Goal: Navigation & Orientation: Find specific page/section

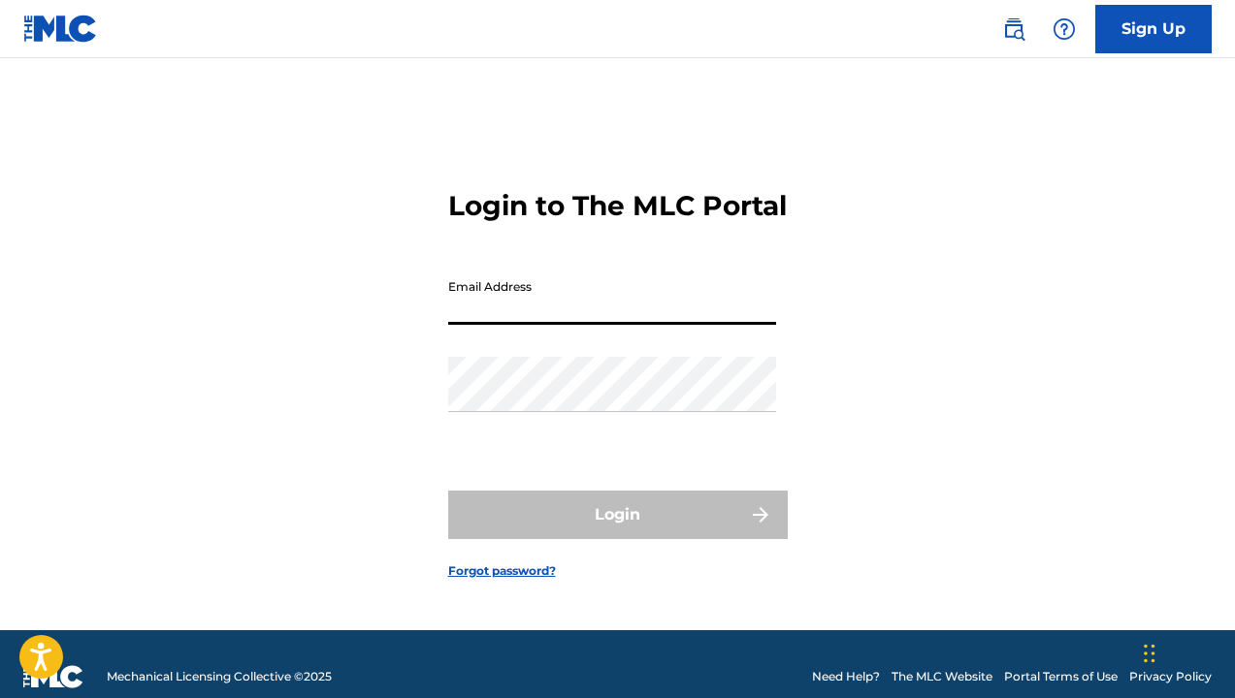
type input "[EMAIL_ADDRESS][DOMAIN_NAME]"
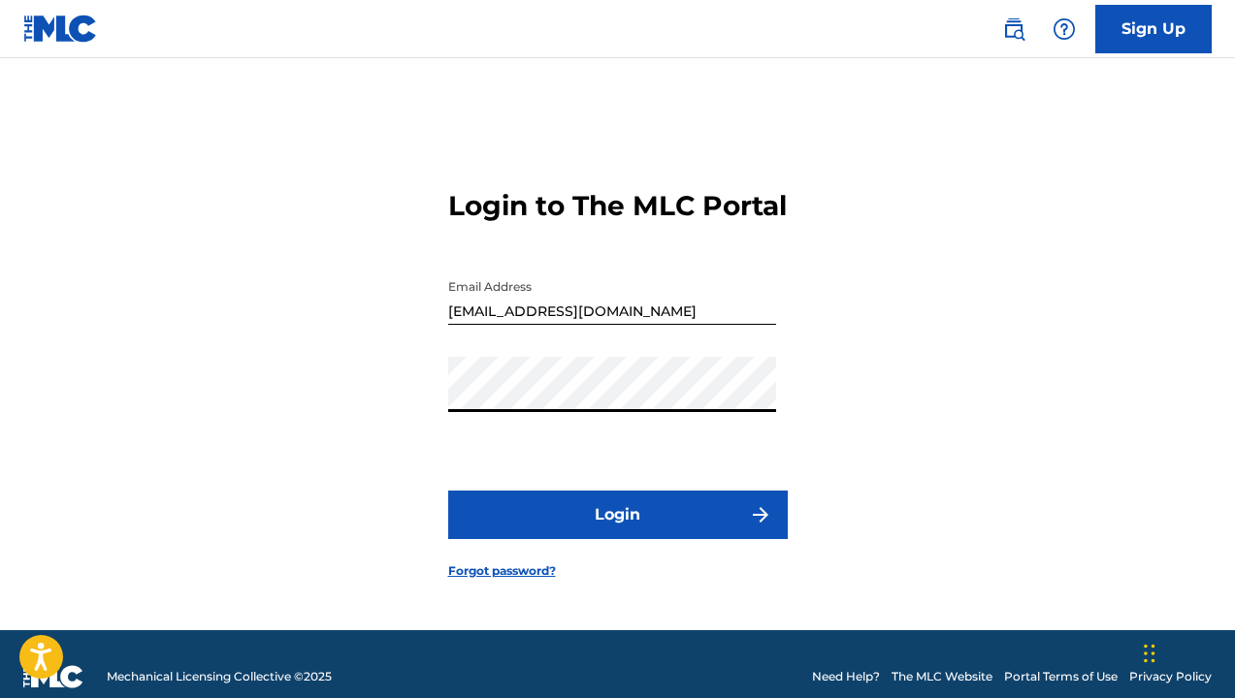
click at [525, 518] on button "Login" at bounding box center [618, 515] width 340 height 49
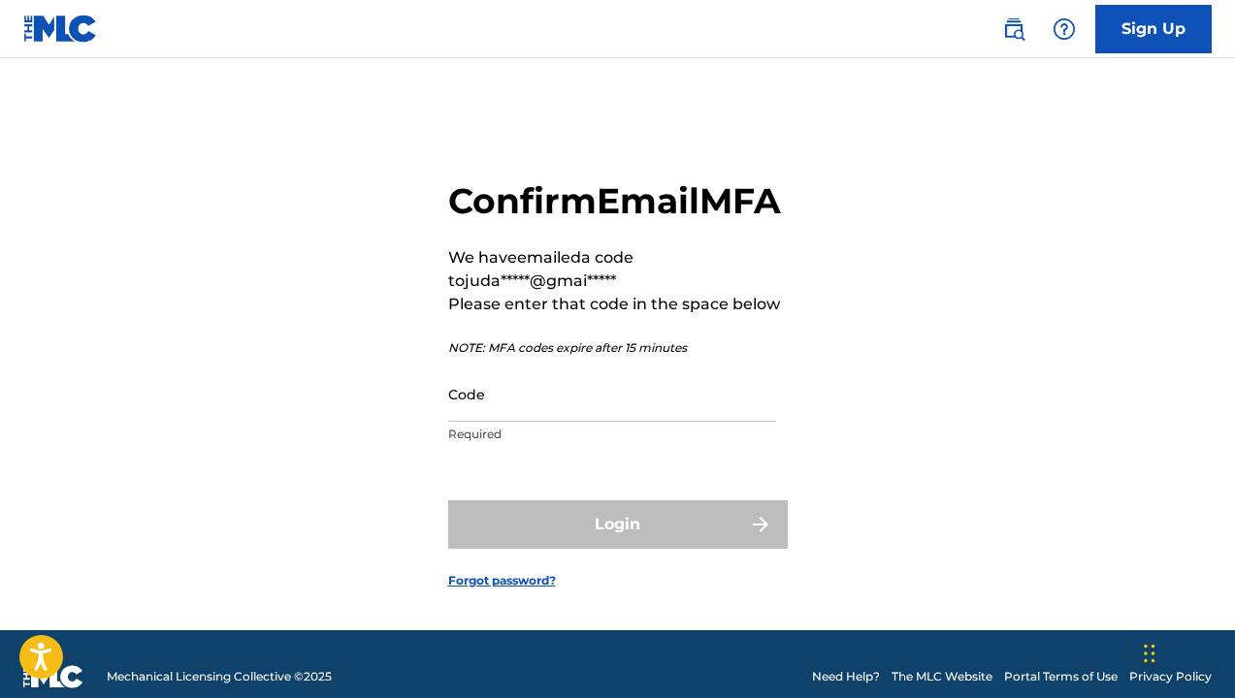
click at [462, 7] on nav "Sign Up" at bounding box center [617, 29] width 1235 height 58
click at [550, 422] on input "Code" at bounding box center [612, 394] width 328 height 55
paste input "702577"
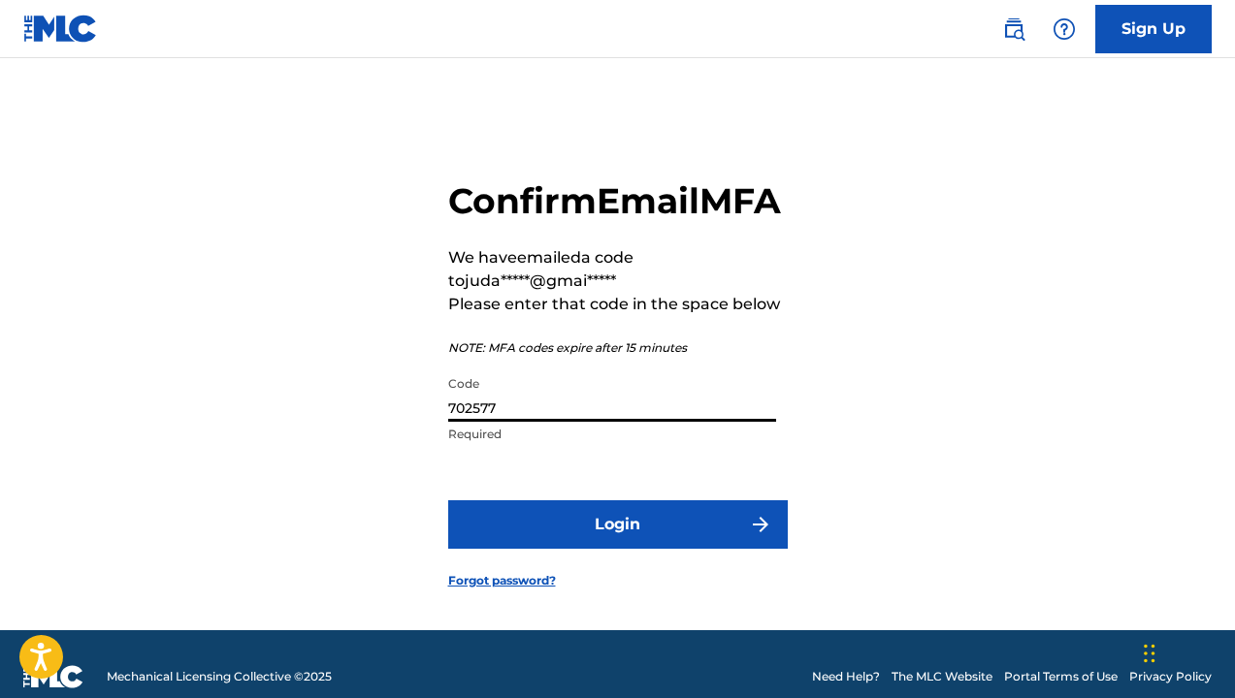
type input "702577"
click at [617, 549] on button "Login" at bounding box center [618, 525] width 340 height 49
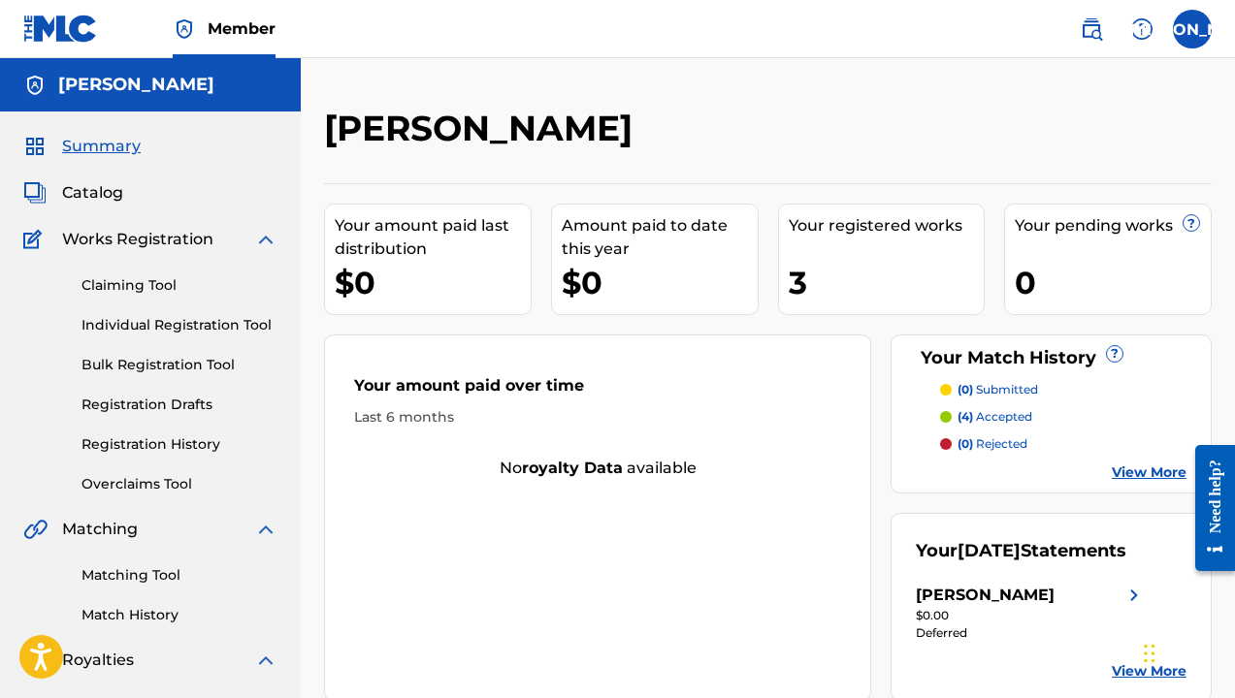
click at [125, 188] on div "Catalog" at bounding box center [150, 192] width 254 height 23
click at [111, 189] on span "Catalog" at bounding box center [92, 192] width 61 height 23
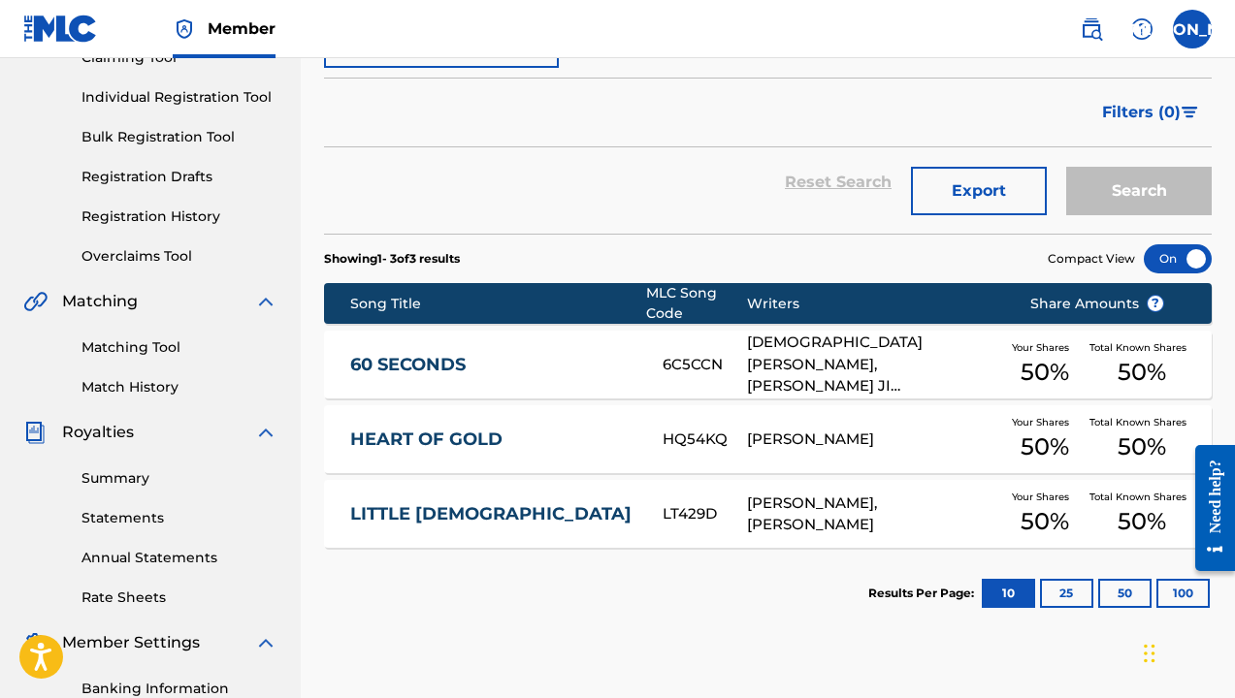
scroll to position [239, 0]
